Goal: Share content: Distribute website content to other platforms or users

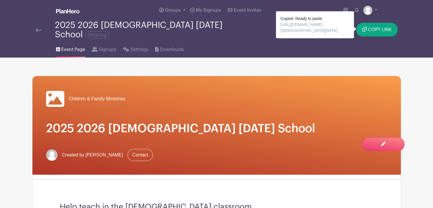
click at [36, 28] on img at bounding box center [39, 30] width 6 height 4
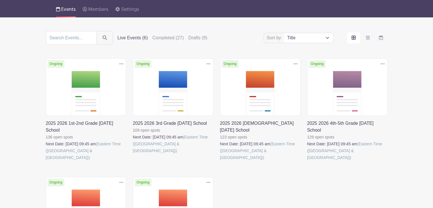
scroll to position [57, 0]
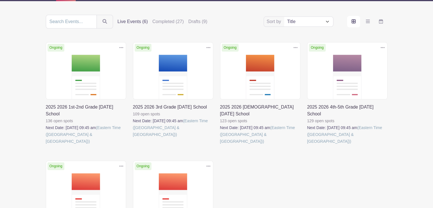
click at [46, 145] on link at bounding box center [46, 145] width 0 height 0
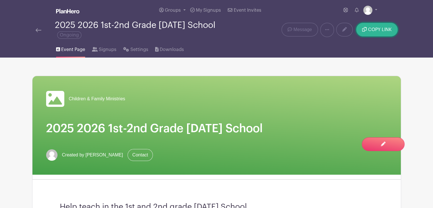
click at [374, 30] on span "COPY LINK" at bounding box center [381, 29] width 24 height 5
click at [384, 32] on span "COPY LINK" at bounding box center [381, 29] width 24 height 5
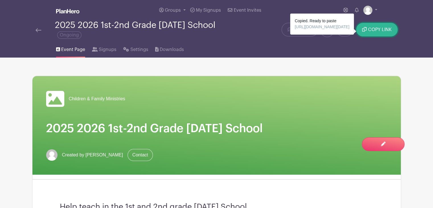
click at [392, 32] on button "COPY LINK" at bounding box center [377, 30] width 41 height 14
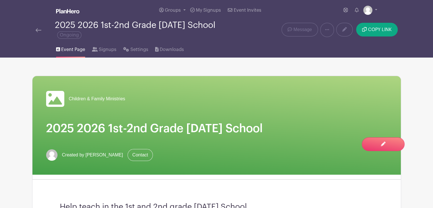
click at [172, 193] on div "Help teach in the 1st and 2nd grade [DATE] School" at bounding box center [216, 207] width 341 height 46
click at [171, 8] on link "Groups" at bounding box center [172, 10] width 31 height 21
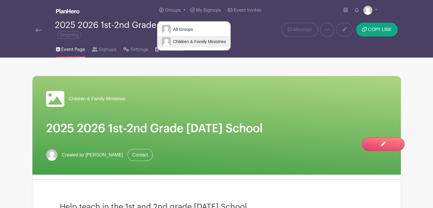
click at [181, 39] on span "Children & Family Ministries" at bounding box center [198, 41] width 55 height 7
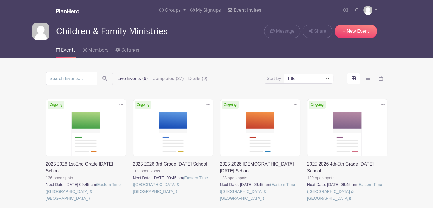
click at [238, 64] on main "Groups All Groups Children & Family Ministries My Signups Event Invites My acco…" at bounding box center [216, 182] width 433 height 365
click at [123, 51] on span "Settings" at bounding box center [130, 50] width 18 height 5
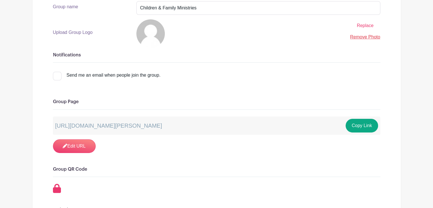
scroll to position [114, 0]
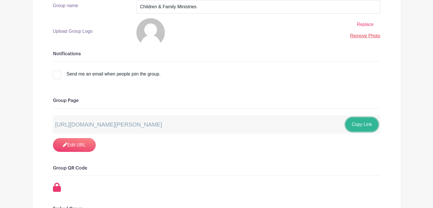
click at [363, 126] on button "Copy Link" at bounding box center [362, 125] width 32 height 14
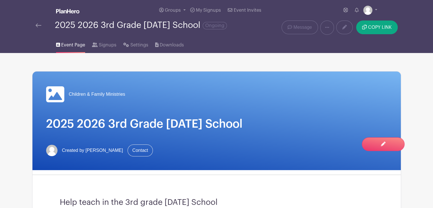
click at [40, 26] on img at bounding box center [39, 25] width 6 height 4
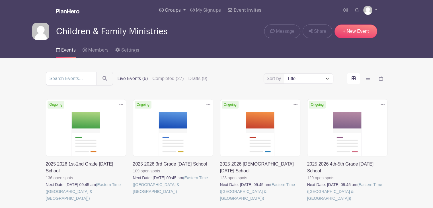
click at [186, 8] on link "Groups" at bounding box center [172, 10] width 31 height 21
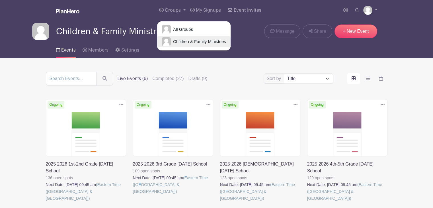
click at [191, 41] on span "Children & Family Ministries" at bounding box center [198, 41] width 55 height 7
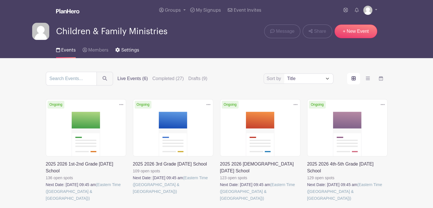
click at [123, 51] on span "Settings" at bounding box center [130, 50] width 18 height 5
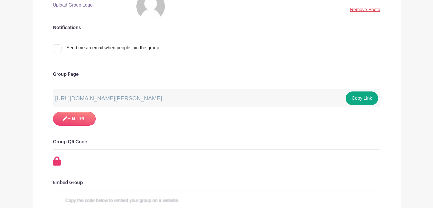
scroll to position [143, 0]
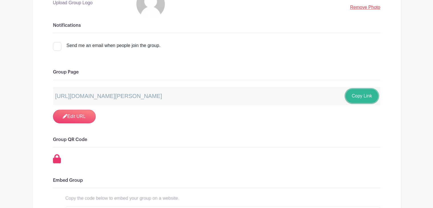
click at [359, 94] on button "Copy Link" at bounding box center [362, 96] width 32 height 14
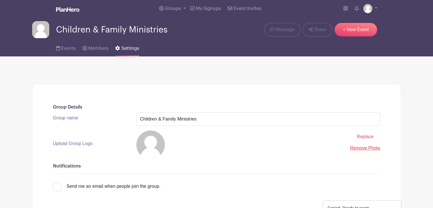
scroll to position [0, 0]
